Goal: Use online tool/utility: Utilize a website feature to perform a specific function

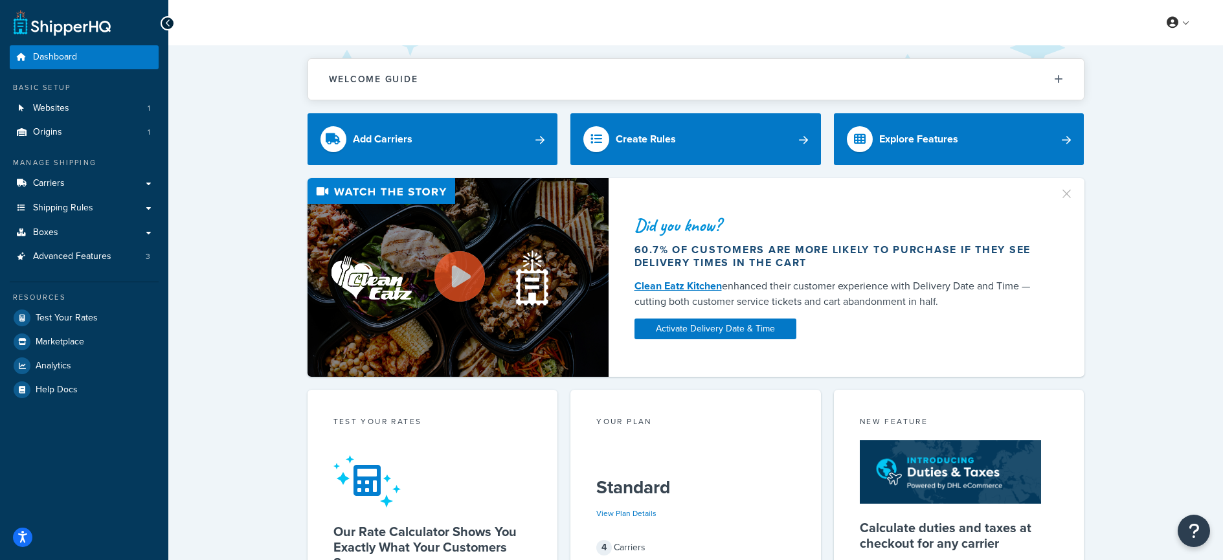
click at [234, 156] on div "Welcome Guide Recommendations ShipperHQ: An Overview Carrier Setup Shipping Rul…" at bounding box center [695, 528] width 1055 height 967
click at [89, 317] on span "Test Your Rates" at bounding box center [67, 318] width 62 height 11
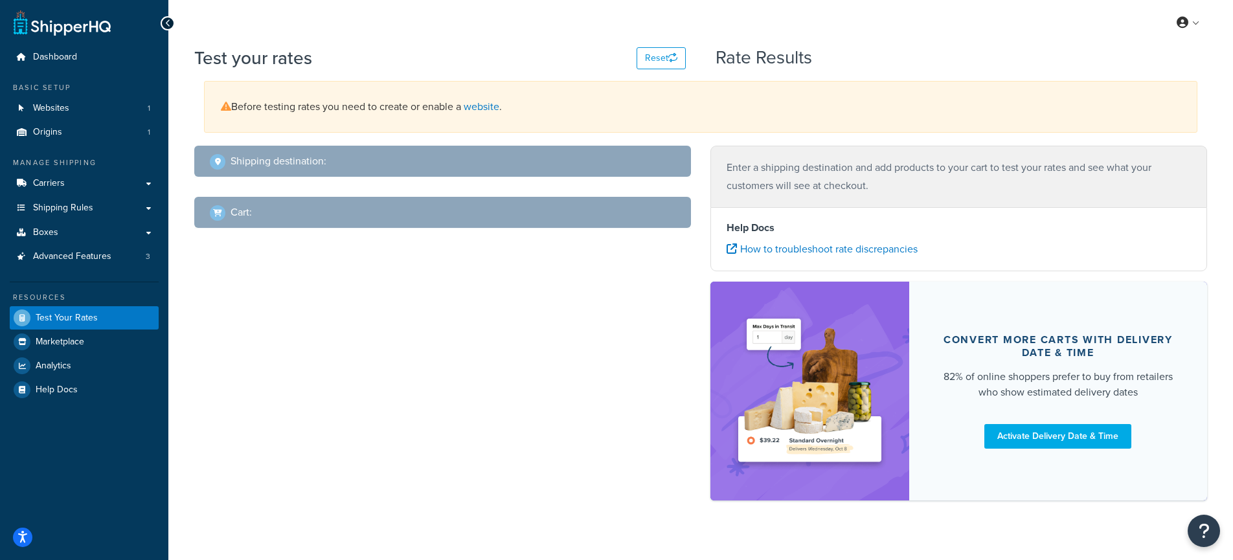
select select "[GEOGRAPHIC_DATA]"
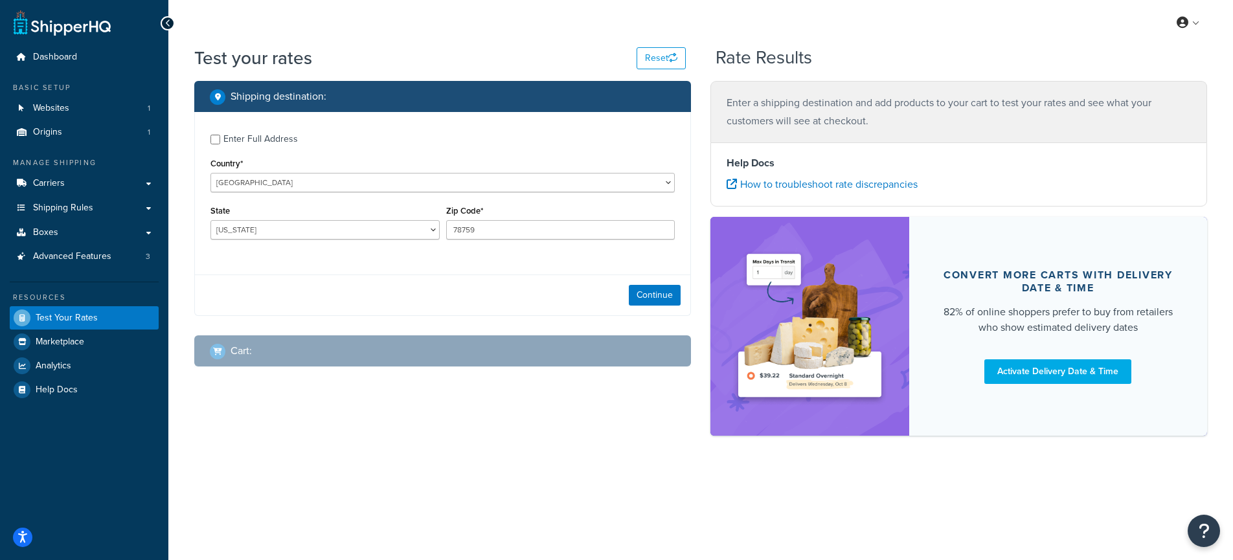
click at [547, 168] on div "Country* [GEOGRAPHIC_DATA] [GEOGRAPHIC_DATA] [GEOGRAPHIC_DATA] [GEOGRAPHIC_DATA…" at bounding box center [442, 174] width 464 height 38
click at [504, 231] on input "78759" at bounding box center [560, 229] width 229 height 19
drag, startPoint x: 529, startPoint y: 231, endPoint x: 343, endPoint y: 220, distance: 186.8
click at [343, 220] on div "State [US_STATE] [US_STATE] [US_STATE] [US_STATE] [US_STATE] Armed Forces Ameri…" at bounding box center [442, 225] width 471 height 47
type input "10008"
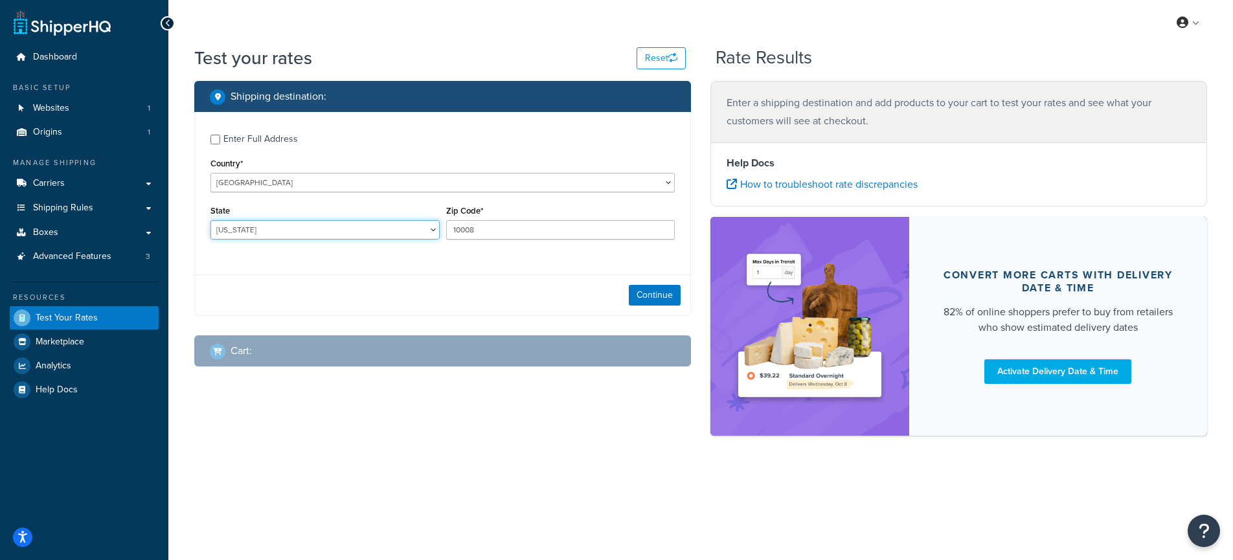
click at [279, 227] on select "[US_STATE] [US_STATE] [US_STATE] [US_STATE] [US_STATE] Armed Forces Americas Ar…" at bounding box center [324, 229] width 229 height 19
select select "NY"
click at [210, 220] on select "[US_STATE] [US_STATE] [US_STATE] [US_STATE] [US_STATE] Armed Forces Americas Ar…" at bounding box center [324, 229] width 229 height 19
click at [652, 289] on button "Continue" at bounding box center [655, 295] width 52 height 21
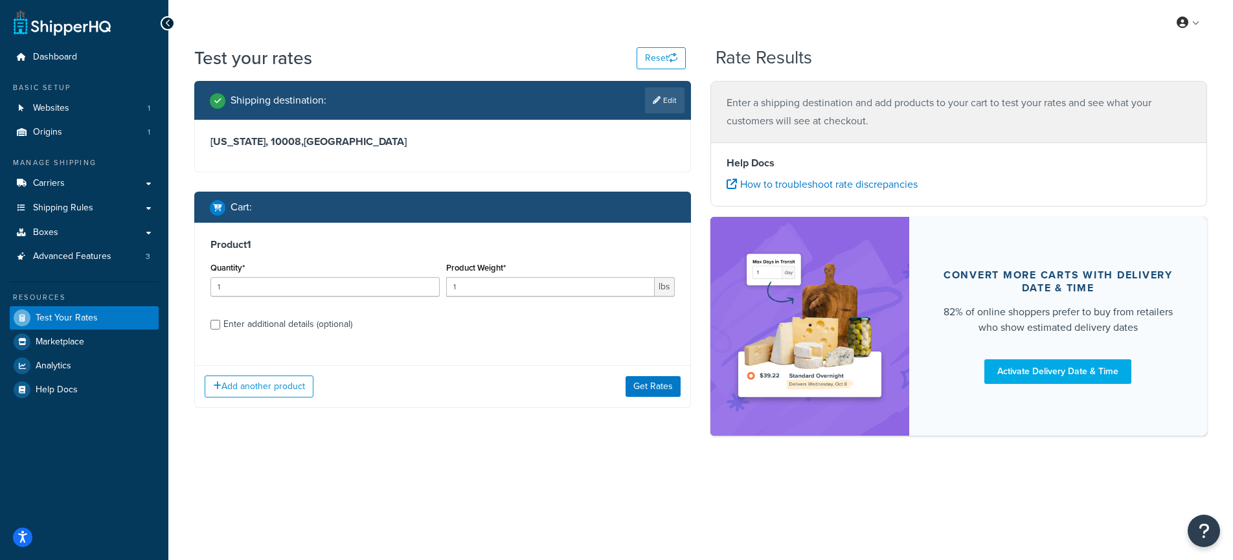
click at [312, 326] on div "Enter additional details (optional)" at bounding box center [287, 324] width 129 height 18
click at [220, 326] on input "Enter additional details (optional)" at bounding box center [215, 325] width 10 height 10
checkbox input "true"
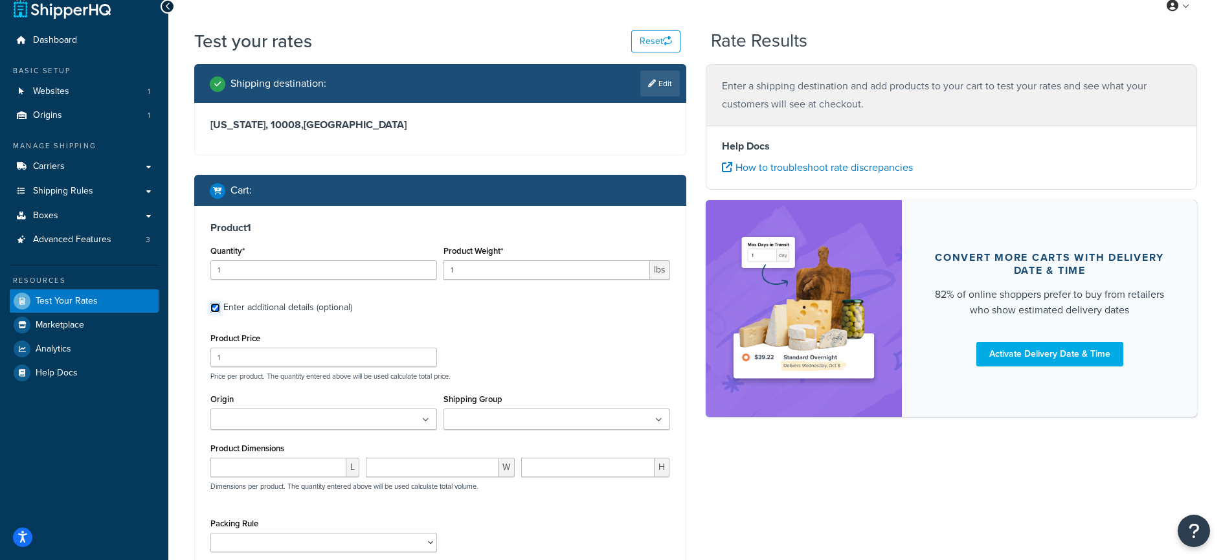
scroll to position [35, 0]
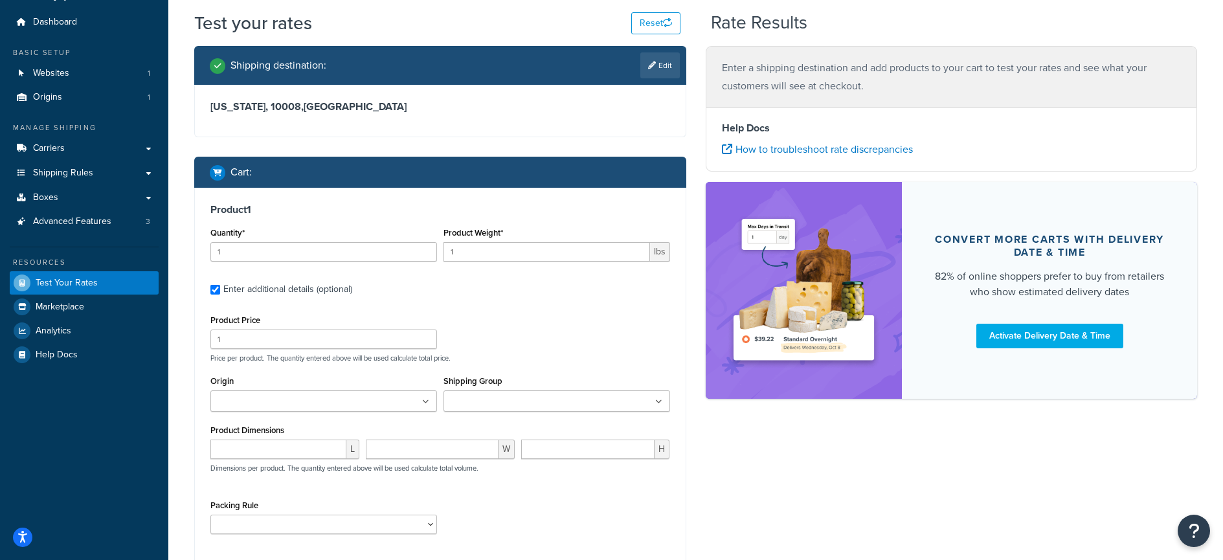
click at [529, 402] on input "Shipping Group" at bounding box center [505, 402] width 115 height 14
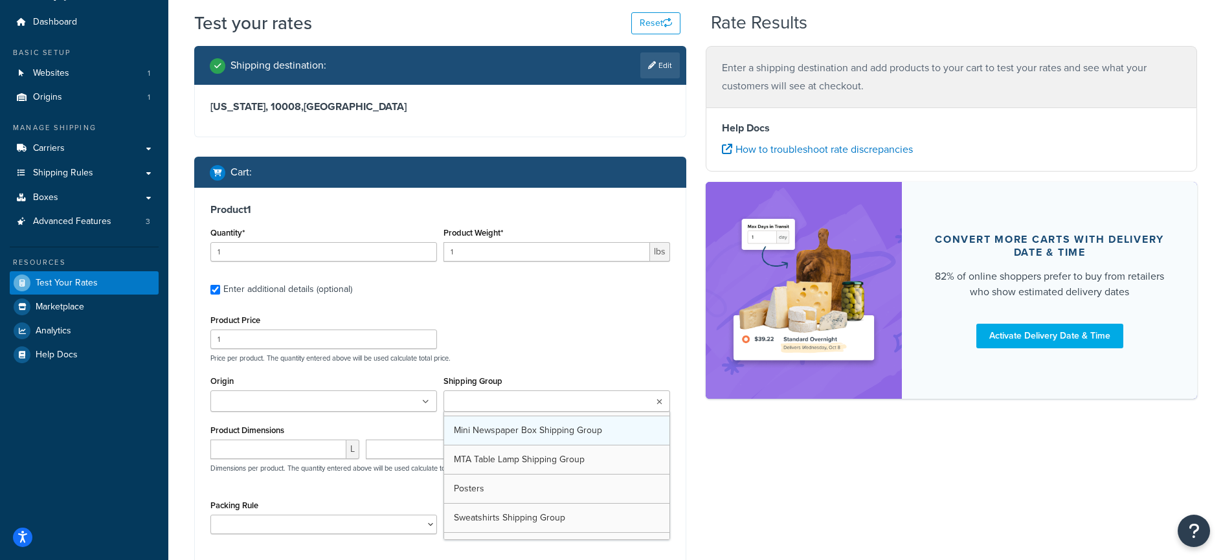
scroll to position [97, 0]
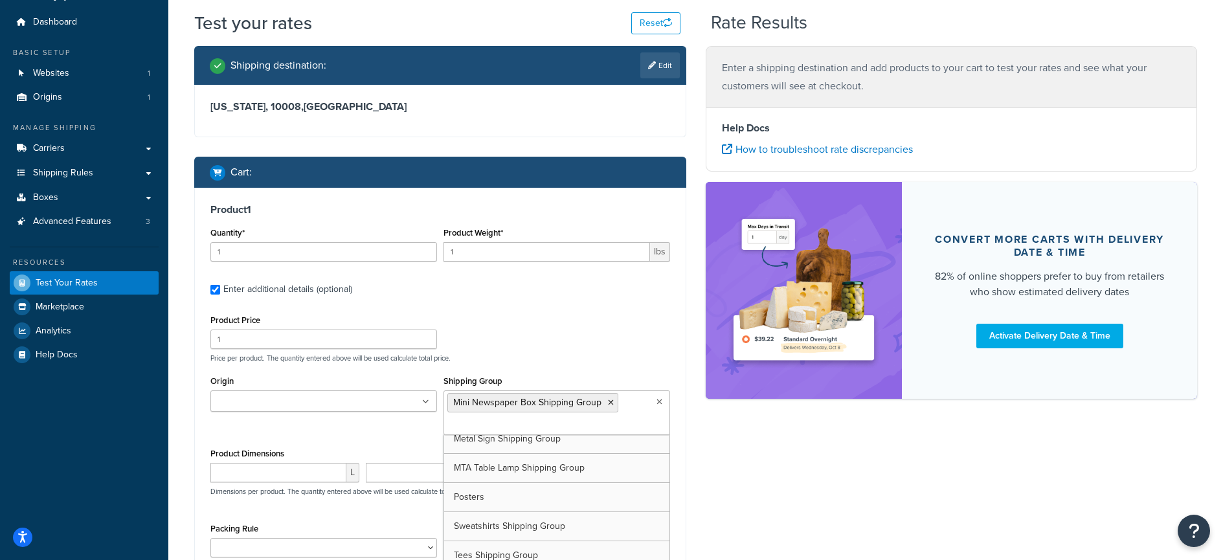
click at [587, 310] on div "Product 1 Quantity* 1 Product Weight* 1 lbs Enter additional details (optional)…" at bounding box center [440, 385] width 491 height 395
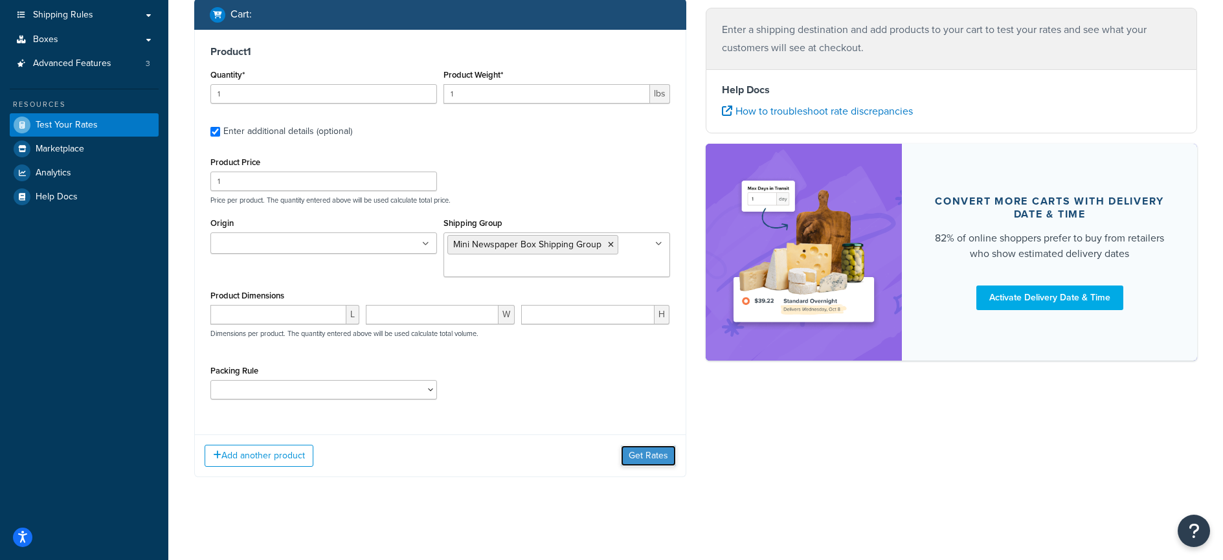
click at [668, 460] on button "Get Rates" at bounding box center [648, 456] width 55 height 21
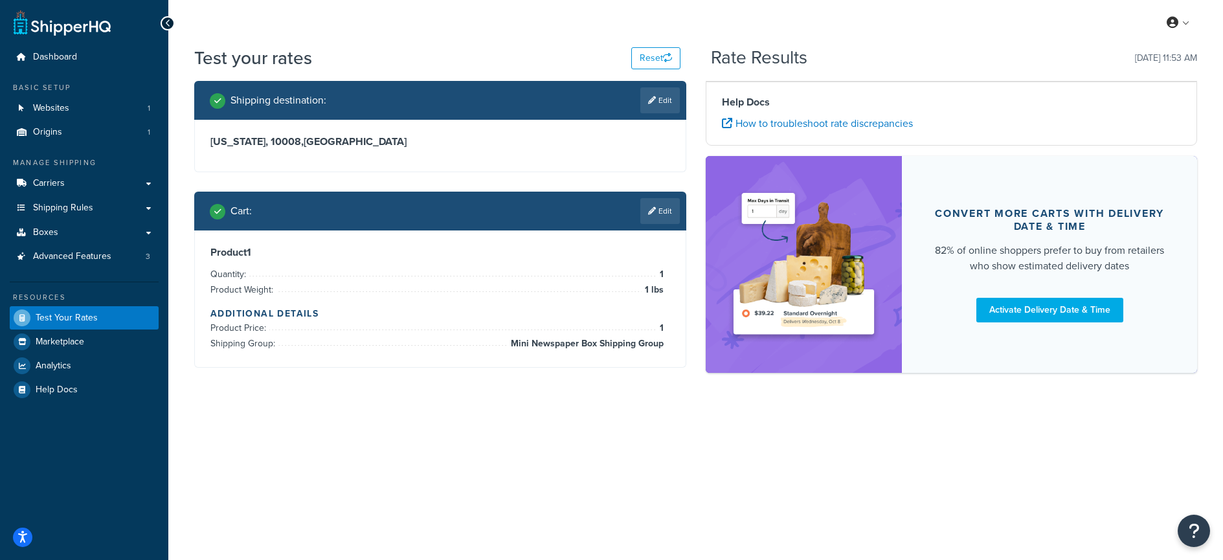
scroll to position [0, 0]
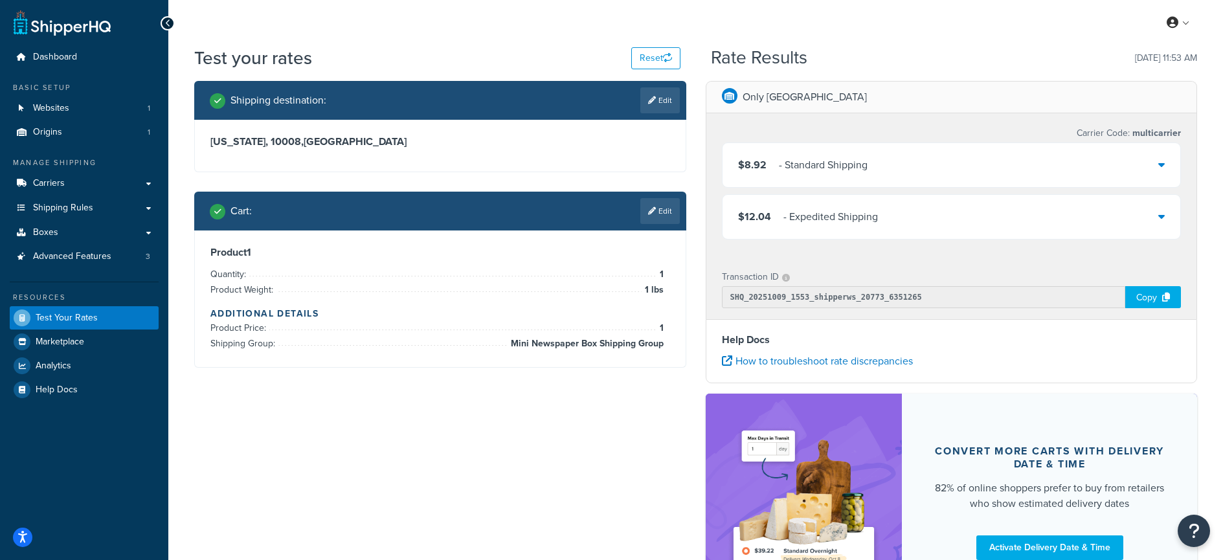
click at [961, 150] on div "$8.92 - Standard Shipping" at bounding box center [952, 165] width 459 height 44
